Goal: Navigation & Orientation: Find specific page/section

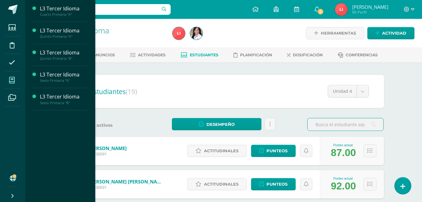
click at [14, 80] on icon at bounding box center [12, 80] width 6 height 6
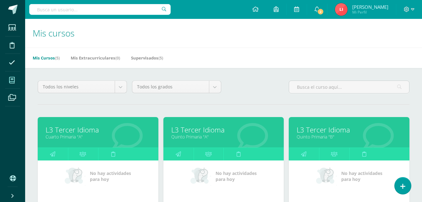
click at [122, 129] on link "L3 Tercer Idioma" at bounding box center [98, 130] width 105 height 10
click at [63, 129] on link "L3 Tercer Idioma" at bounding box center [98, 130] width 105 height 10
click at [65, 135] on link "Cuarto Primaria "A"" at bounding box center [98, 137] width 105 height 6
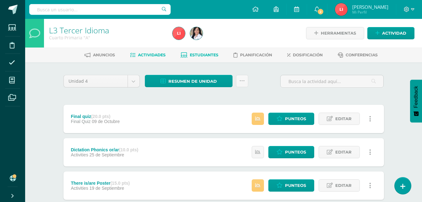
click at [198, 59] on link "Estudiantes" at bounding box center [200, 55] width 38 height 10
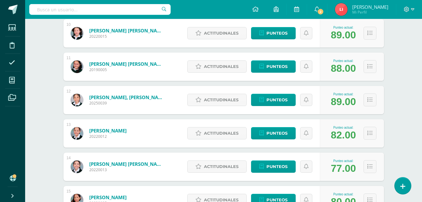
scroll to position [428, 0]
